Goal: Navigation & Orientation: Find specific page/section

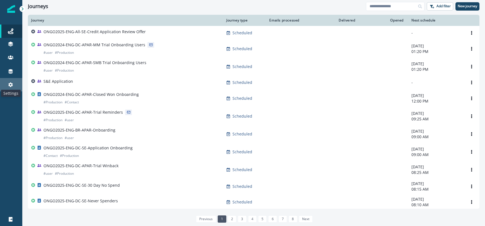
click at [10, 84] on icon at bounding box center [11, 85] width 6 height 6
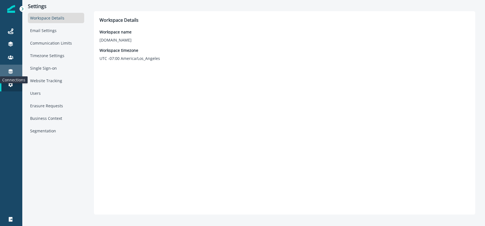
click at [11, 70] on icon at bounding box center [11, 71] width 4 height 4
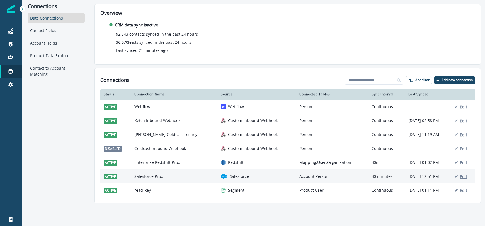
click at [459, 176] on button "Edit" at bounding box center [461, 176] width 12 height 5
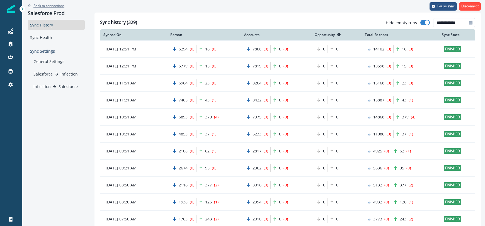
click at [29, 5] on icon "Go back" at bounding box center [29, 5] width 3 height 3
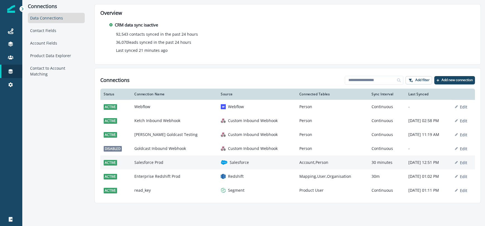
click at [231, 162] on div "Salesforce" at bounding box center [257, 162] width 72 height 7
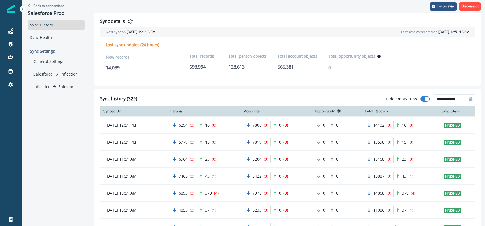
click at [130, 45] on p "Last sync updates (24 hours)" at bounding box center [132, 45] width 53 height 5
click at [13, 73] on icon at bounding box center [11, 72] width 6 height 6
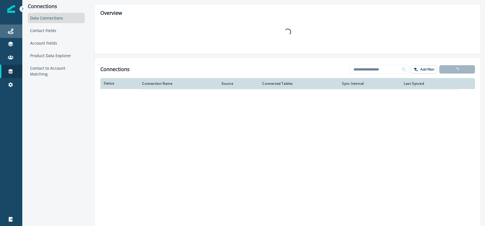
click at [11, 35] on link "Journeys" at bounding box center [11, 31] width 22 height 13
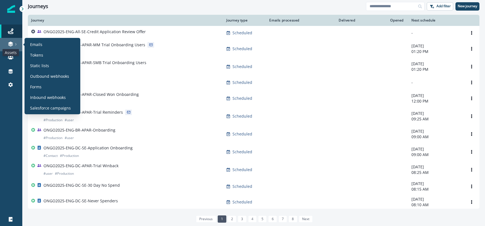
click at [8, 44] on icon at bounding box center [11, 44] width 6 height 6
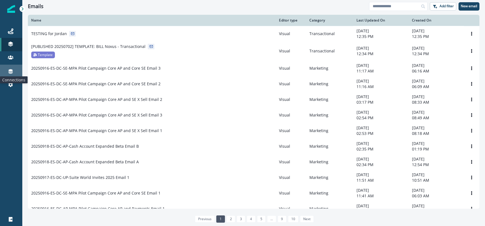
click at [9, 70] on icon at bounding box center [11, 71] width 4 height 4
